Goal: Navigation & Orientation: Find specific page/section

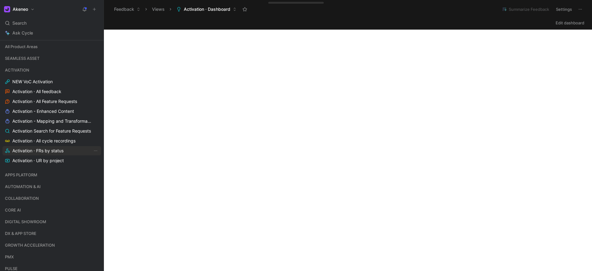
scroll to position [116, 0]
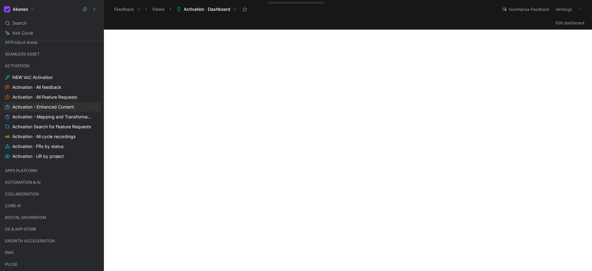
click at [45, 108] on span "Activation - Enhanced Content" at bounding box center [43, 107] width 62 height 6
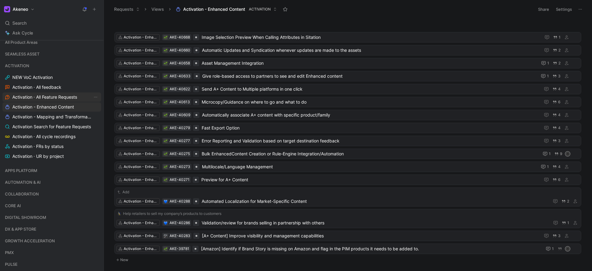
click at [33, 95] on span "Activation · All Feature Requests" at bounding box center [44, 97] width 65 height 6
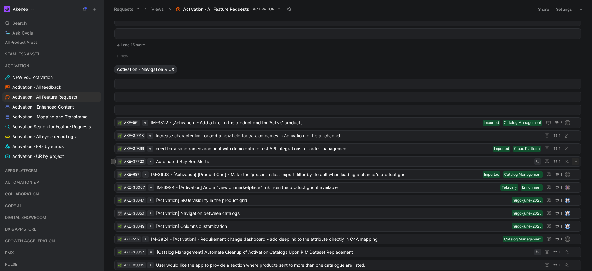
scroll to position [899, 0]
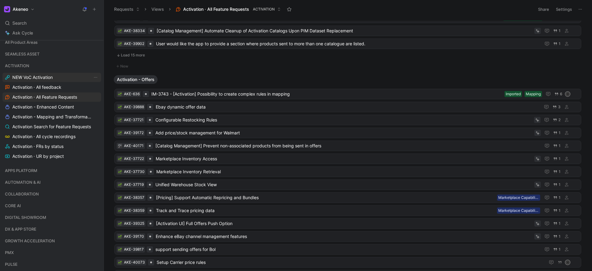
click at [31, 74] on link "NEW VoC Activation" at bounding box center [51, 77] width 99 height 9
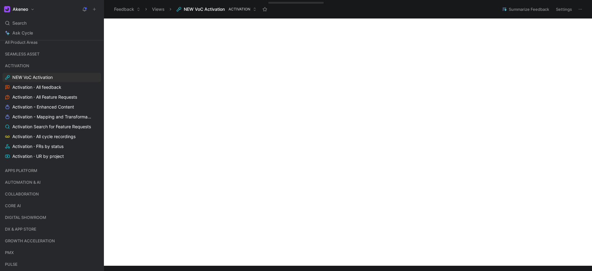
scroll to position [252, 0]
